Goal: Task Accomplishment & Management: Complete application form

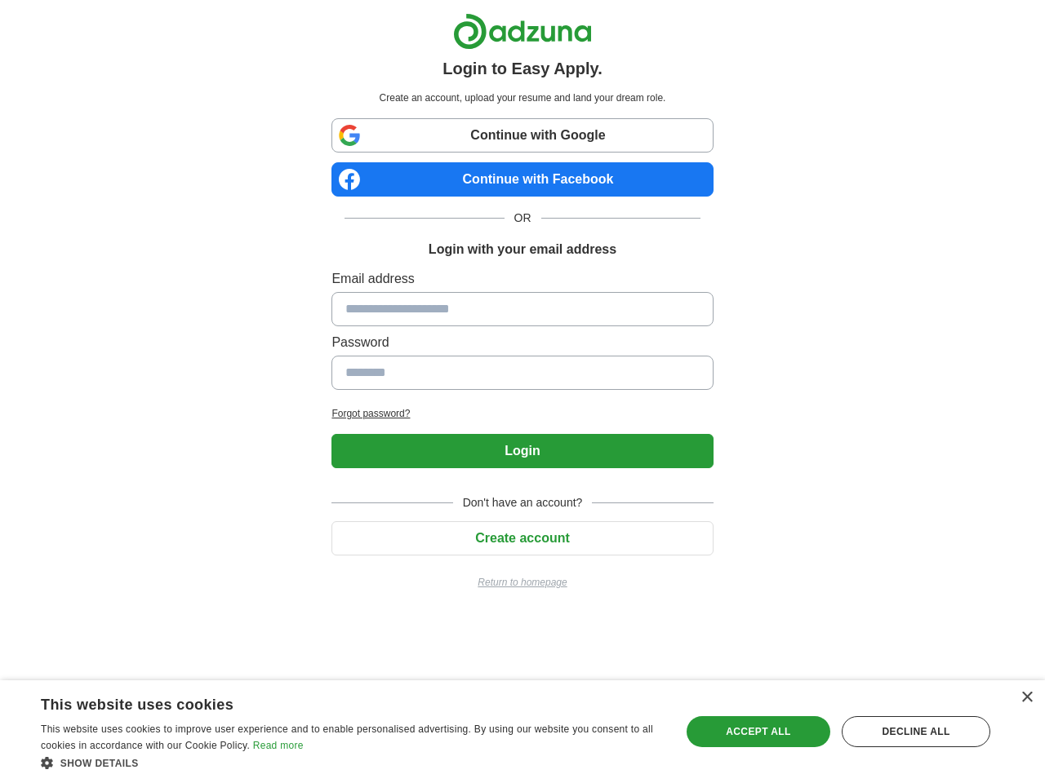
click at [522, 308] on input at bounding box center [521, 309] width 381 height 34
click at [521, 451] on button "Login" at bounding box center [521, 451] width 381 height 34
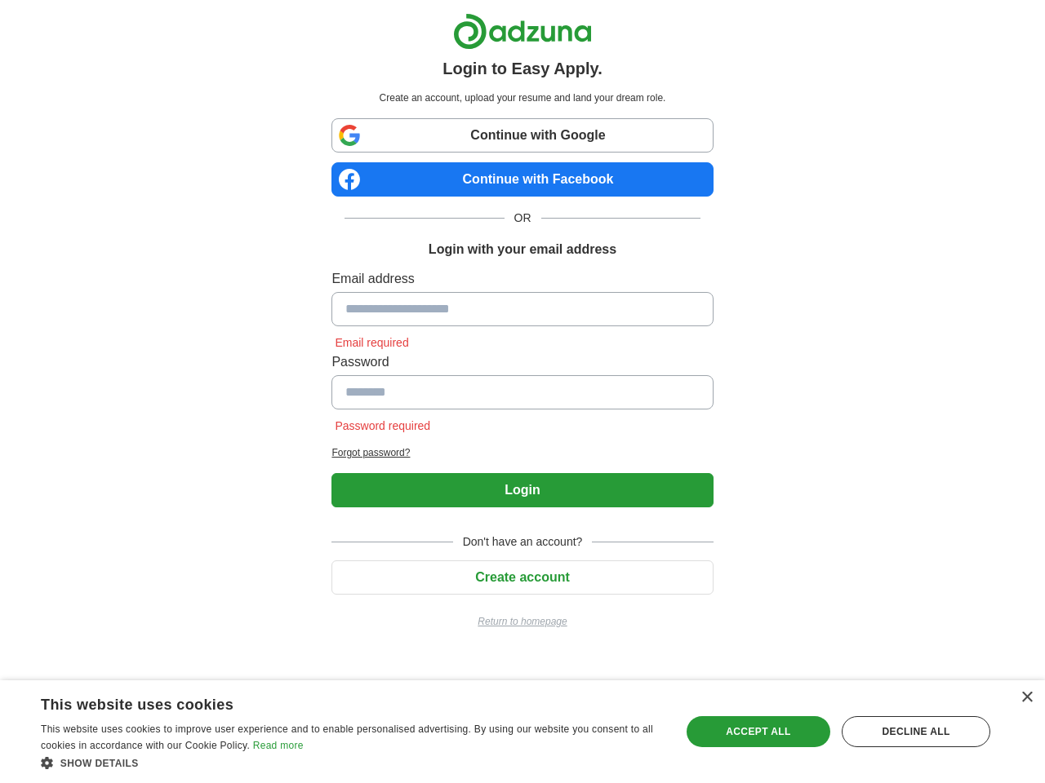
click at [521, 539] on span "Don't have an account?" at bounding box center [523, 542] width 140 height 17
click at [1026, 698] on div "×" at bounding box center [1026, 698] width 12 height 12
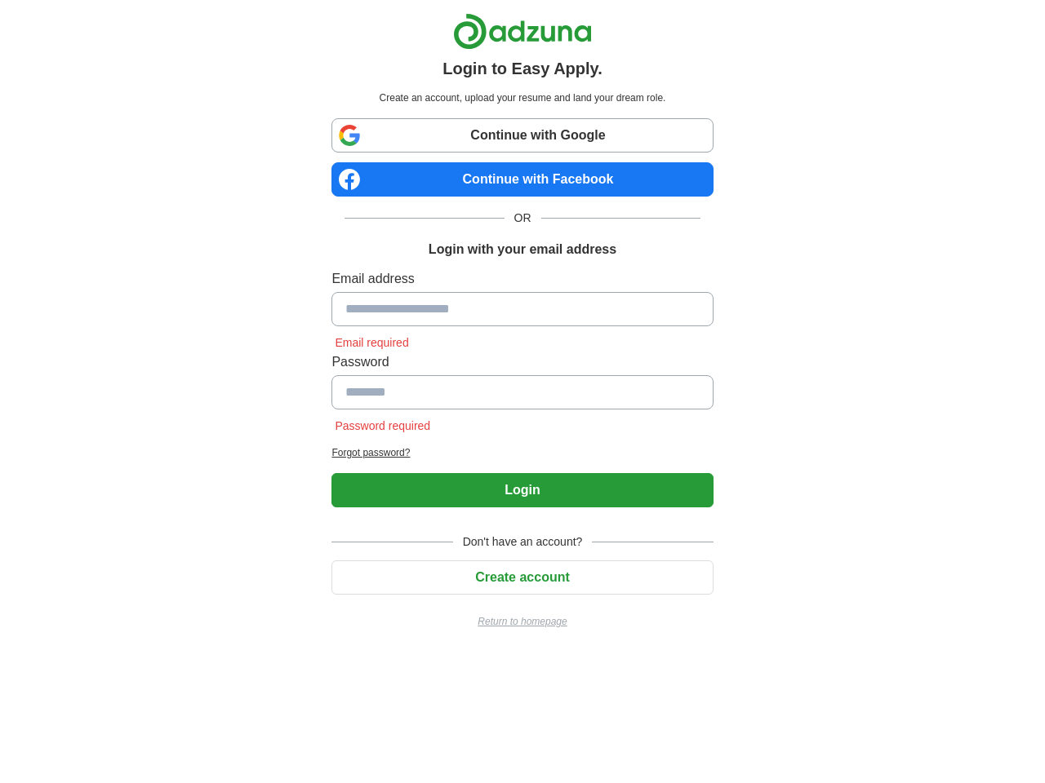
click at [351, 655] on html "Login to Easy Apply. Create an account, upload your resume and land your dream …" at bounding box center [522, 327] width 1045 height 655
click at [758, 655] on html "Login to Easy Apply. Create an account, upload your resume and land your dream …" at bounding box center [522, 327] width 1045 height 655
click at [916, 655] on html "Login to Easy Apply. Create an account, upload your resume and land your dream …" at bounding box center [522, 327] width 1045 height 655
click at [51, 655] on html "Login to Easy Apply. Create an account, upload your resume and land your dream …" at bounding box center [522, 327] width 1045 height 655
click at [220, 655] on html "Login to Easy Apply. Create an account, upload your resume and land your dream …" at bounding box center [522, 327] width 1045 height 655
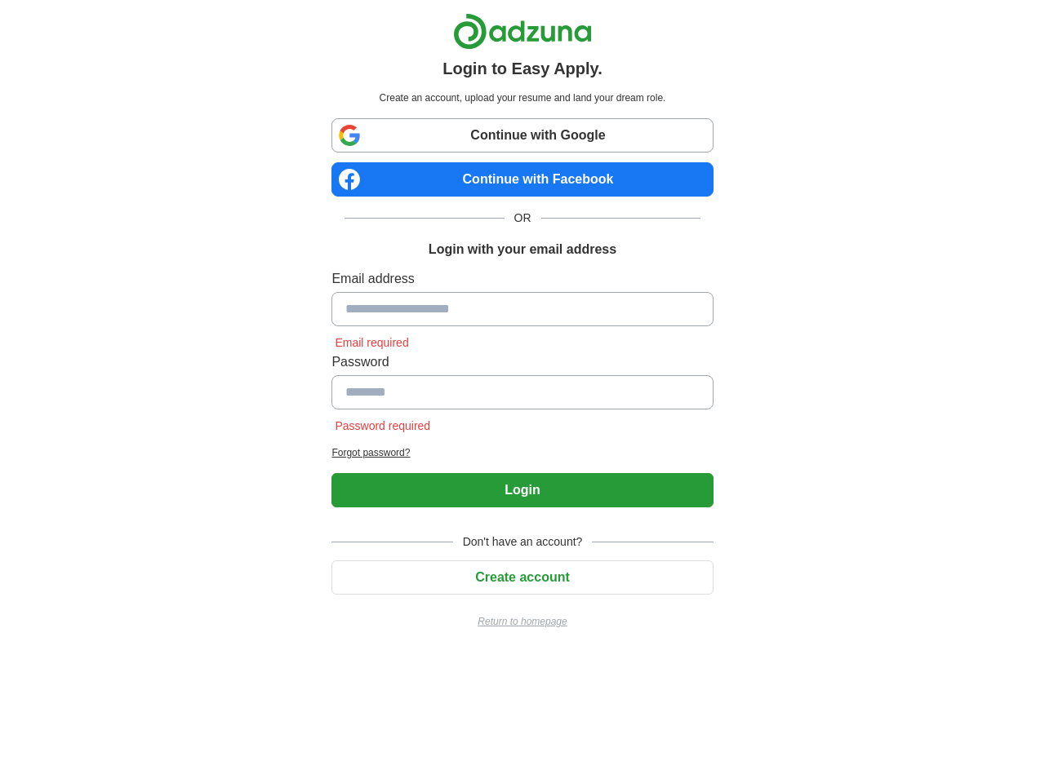
click at [351, 655] on html "Login to Easy Apply. Create an account, upload your resume and land your dream …" at bounding box center [522, 327] width 1045 height 655
